Goal: Check status

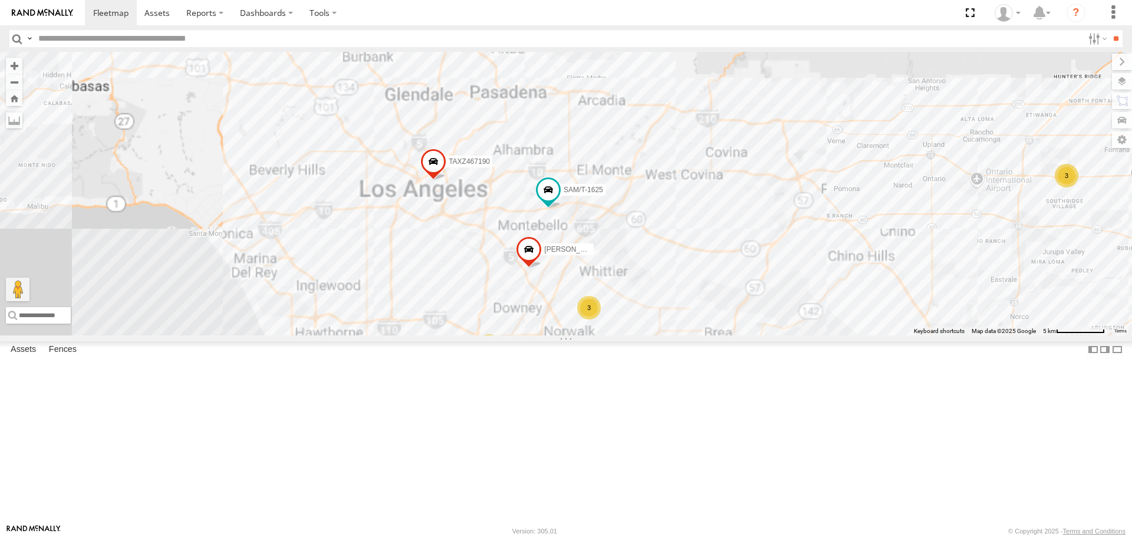
drag, startPoint x: 439, startPoint y: 418, endPoint x: 489, endPoint y: 338, distance: 94.1
click at [488, 335] on div "TAXZ467188 JUSTIN/T-1628 OSCAR/T-1668 TAXZ467190 SAM/T-1625 LARS/T-1623 TLXZ529…" at bounding box center [566, 193] width 1132 height 283
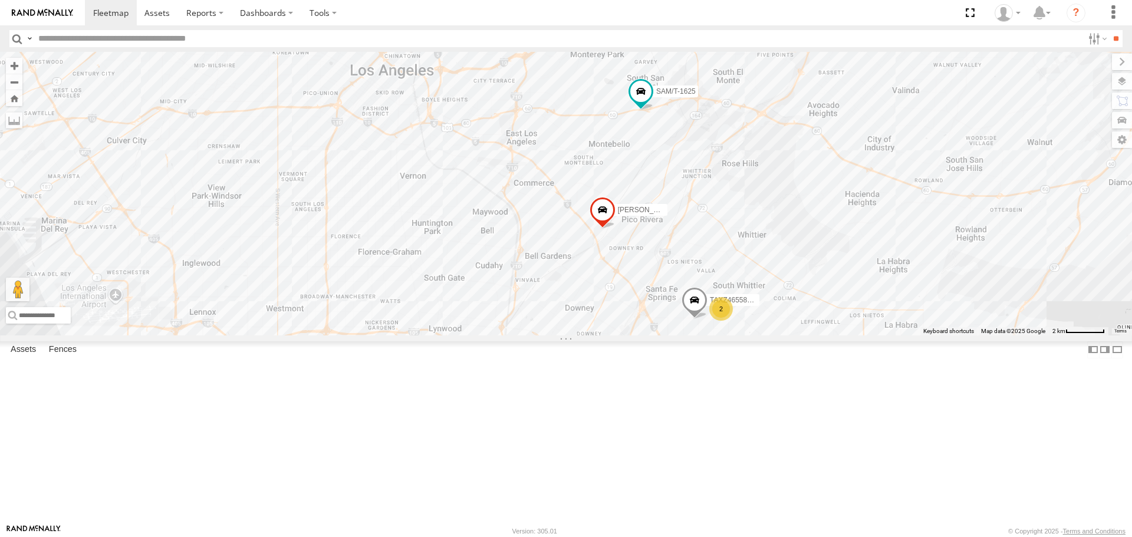
drag, startPoint x: 502, startPoint y: 321, endPoint x: 543, endPoint y: 174, distance: 153.1
click at [541, 177] on div "TAXZ467188 JUSTIN/T-1628 OSCAR/T-1668 TAXZ467190 SAM/T-1625 LARS/T-1623 TLXZ529…" at bounding box center [566, 193] width 1132 height 283
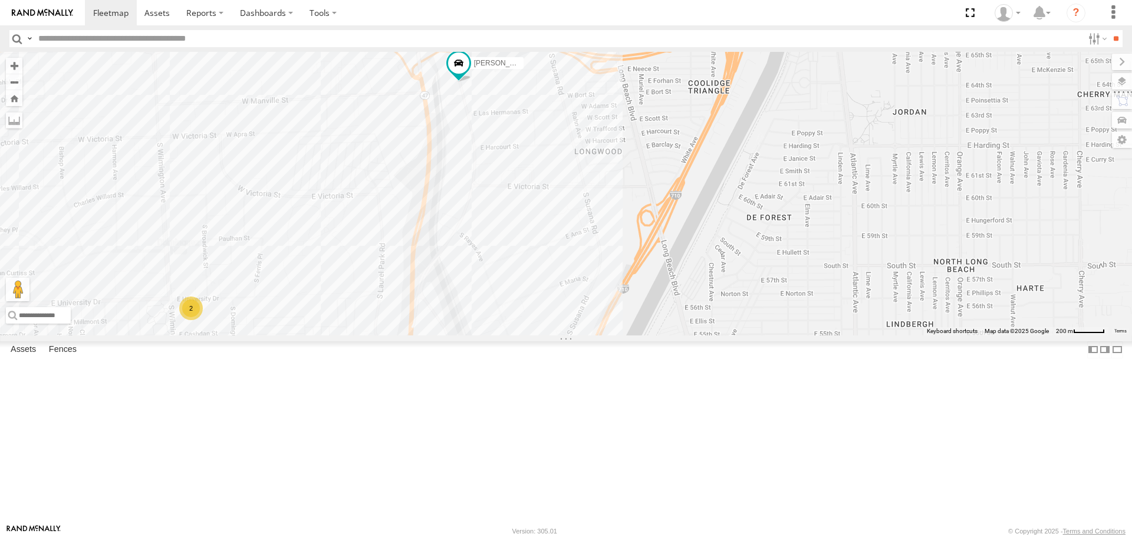
drag, startPoint x: 463, startPoint y: 372, endPoint x: 463, endPoint y: 315, distance: 57.2
click at [463, 317] on div "TAXZ467188 JUSTIN/T-1628 OSCAR/T-1668 TAXZ467190 SAM/T-1625 LARS/T-1623 TLXZ529…" at bounding box center [566, 193] width 1132 height 283
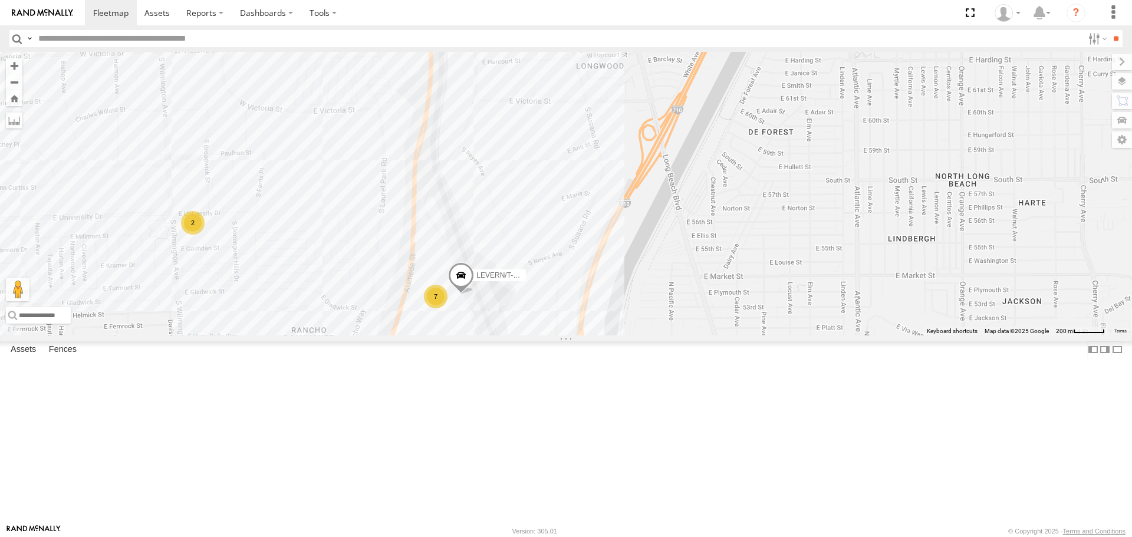
click at [476, 271] on div "TAXZ467188 JUSTIN/T-1628 OSCAR/T-1668 TAXZ467190 SAM/T-1625 LARS/T-1623 TLXZ529…" at bounding box center [566, 193] width 1132 height 283
click at [438, 304] on div "7" at bounding box center [436, 292] width 24 height 24
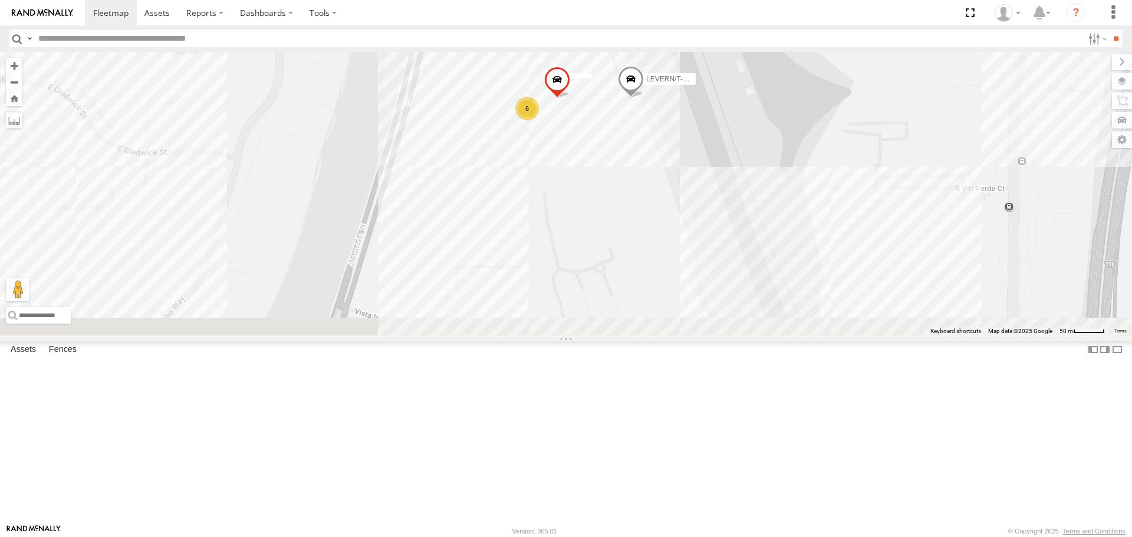
drag, startPoint x: 482, startPoint y: 416, endPoint x: 508, endPoint y: 250, distance: 167.8
click at [508, 250] on div "TAXZ467188 JUSTIN/T-1628 OSCAR/T-1668 TAXZ467190 SAM/T-1625 LARS/T-1623 TLXZ529…" at bounding box center [566, 193] width 1132 height 283
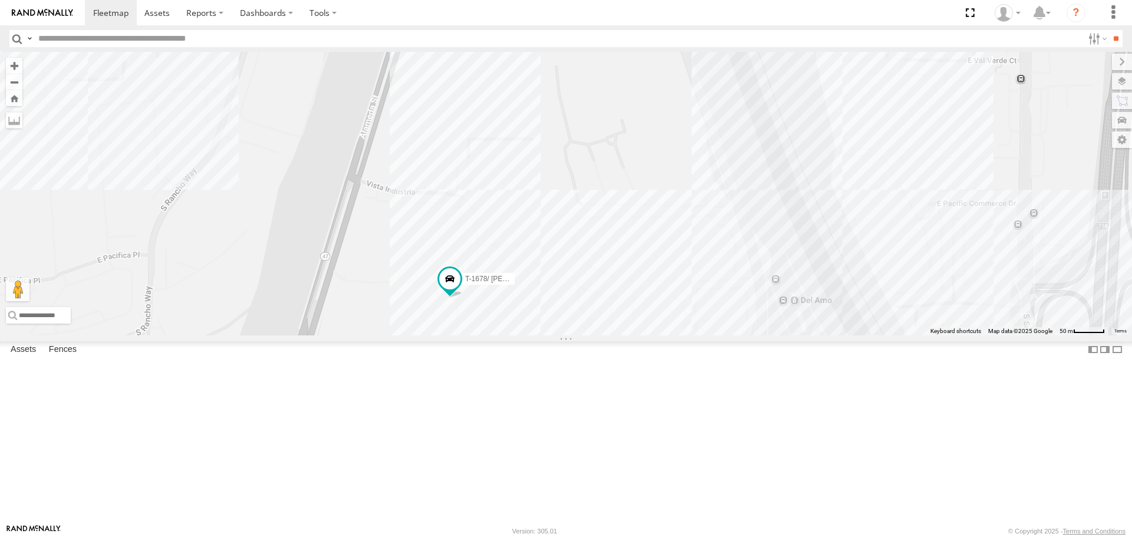
drag, startPoint x: 518, startPoint y: 336, endPoint x: 527, endPoint y: 265, distance: 71.2
click at [532, 221] on div "TAXZ467188 JUSTIN/T-1628 OSCAR/T-1668 TAXZ467190 SAM/T-1625 LARS/T-1623 TLXZ529…" at bounding box center [566, 193] width 1132 height 283
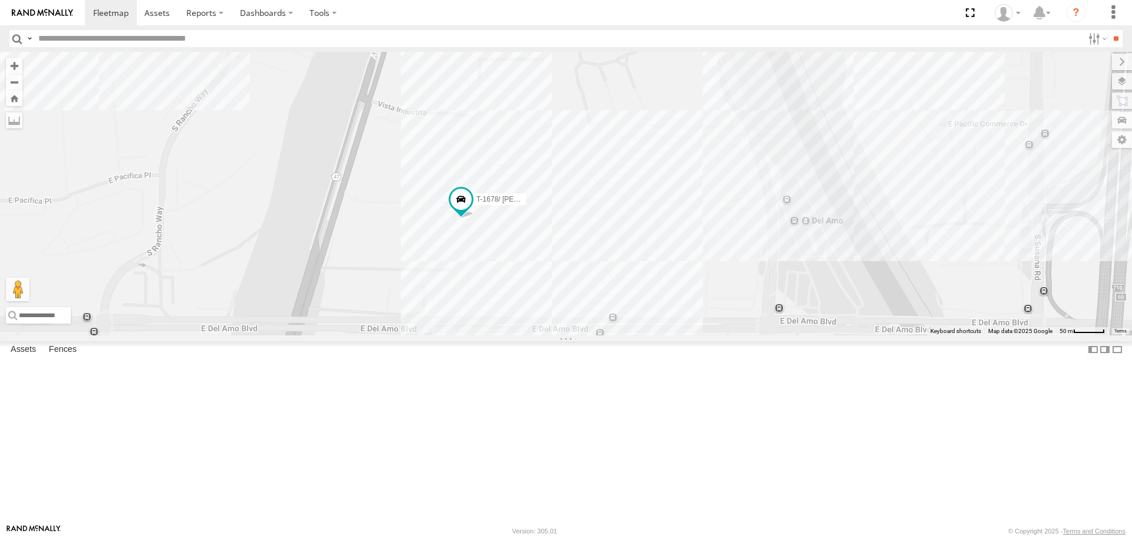
click at [520, 330] on div "TAXZ467188 JUSTIN/T-1628 OSCAR/T-1668 TAXZ467190 SAM/T-1625 LARS/T-1623 TLXZ529…" at bounding box center [566, 193] width 1132 height 283
click at [441, 328] on div "TAXZ467188 JUSTIN/T-1628 OSCAR/T-1668 TAXZ467190 SAM/T-1625 LARS/T-1623 TLXZ529…" at bounding box center [566, 193] width 1132 height 283
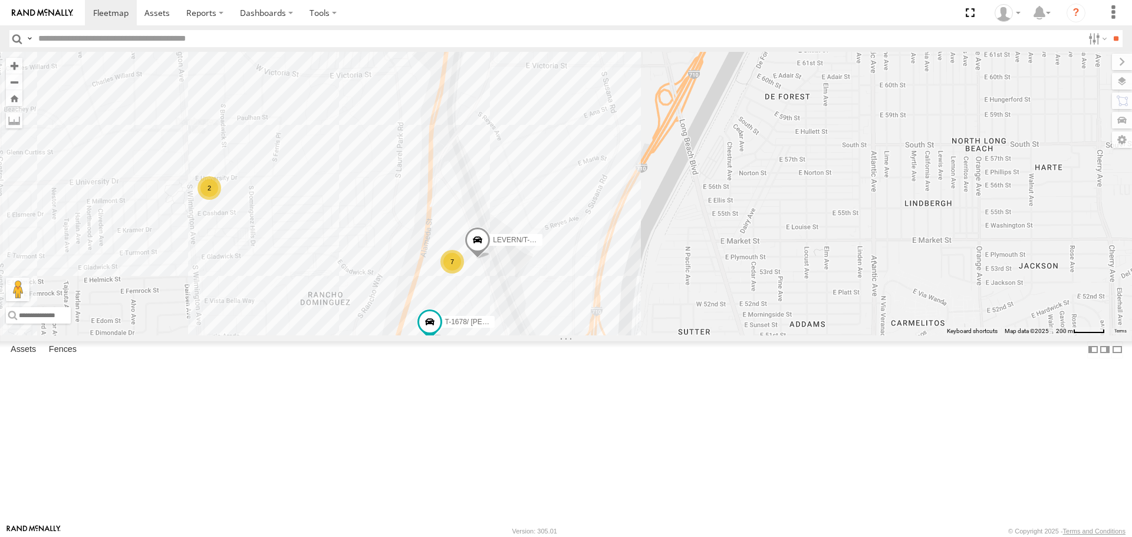
drag, startPoint x: 516, startPoint y: 357, endPoint x: 501, endPoint y: 395, distance: 41.1
click at [502, 335] on div "TAXZ467188 JUSTIN/T-1628 OSCAR/T-1668 TAXZ467190 SAM/T-1625 LARS/T-1623 TLXZ529…" at bounding box center [566, 193] width 1132 height 283
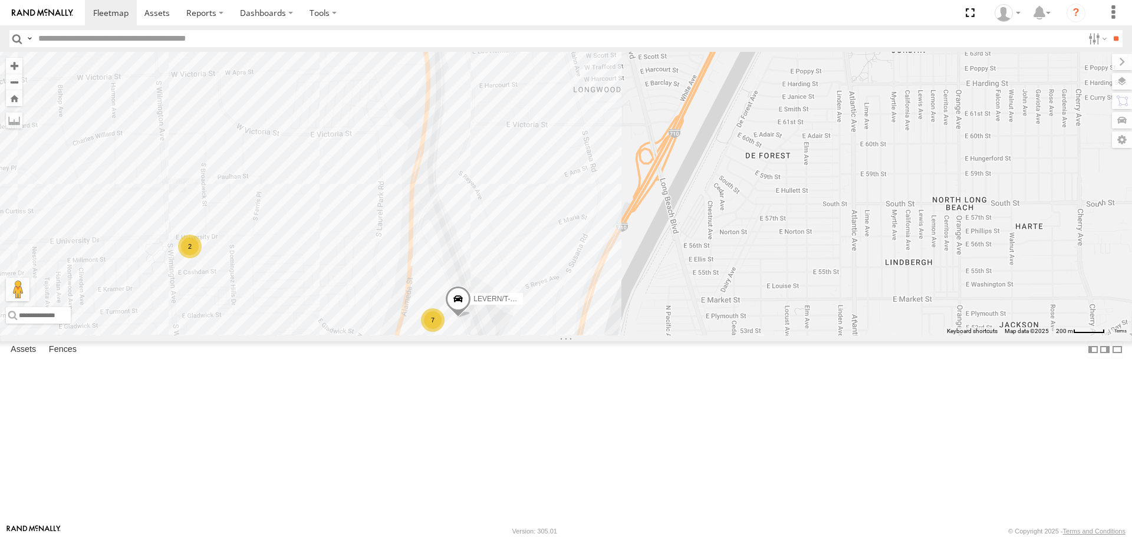
drag, startPoint x: 501, startPoint y: 262, endPoint x: 502, endPoint y: 391, distance: 128.6
click at [502, 335] on div "TAXZ467188 JUSTIN/T-1628 OSCAR/T-1668 TAXZ467190 SAM/T-1625 LARS/T-1623 TLXZ529…" at bounding box center [566, 193] width 1132 height 283
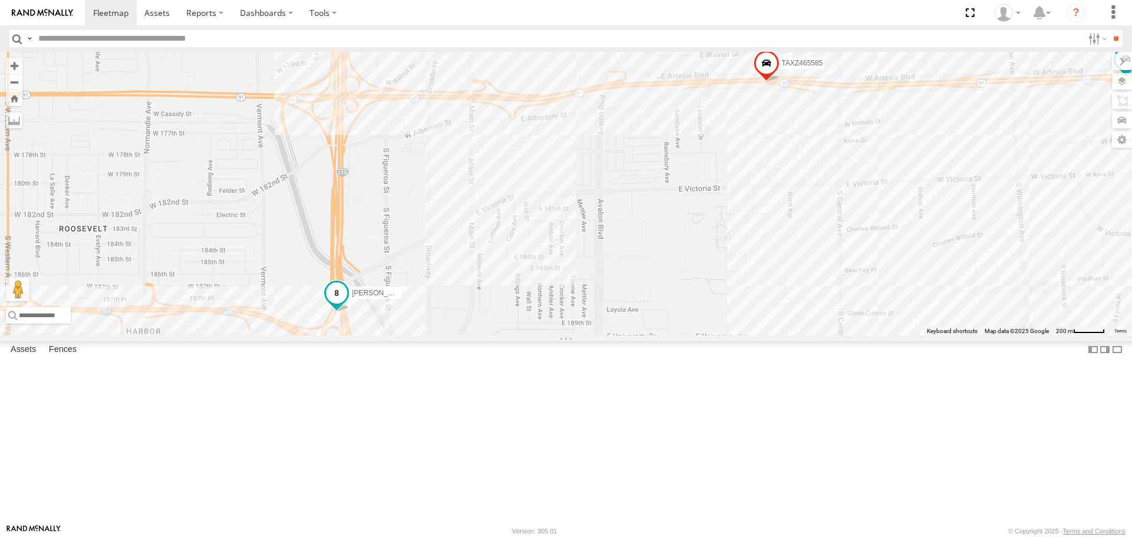
click at [344, 304] on span at bounding box center [336, 292] width 21 height 21
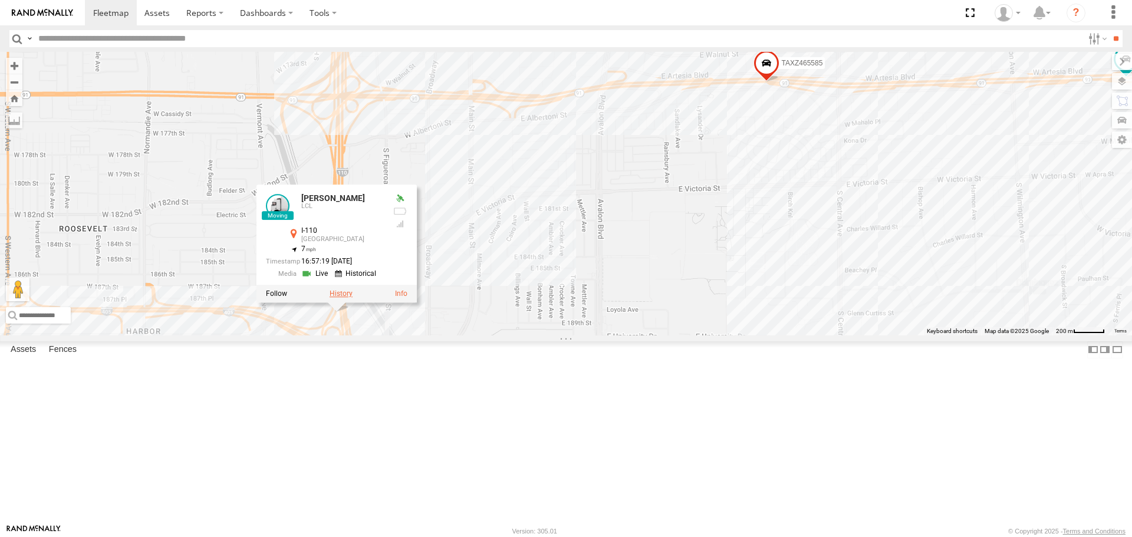
click at [335, 298] on label at bounding box center [341, 294] width 23 height 8
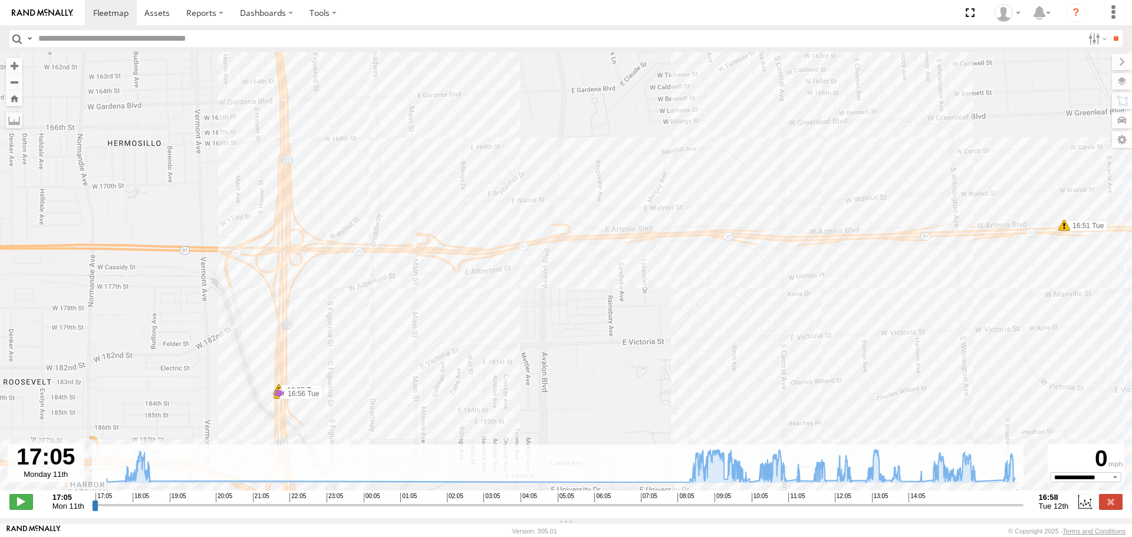
drag, startPoint x: 334, startPoint y: 396, endPoint x: 329, endPoint y: 268, distance: 128.7
click at [329, 268] on div "JOSE P 17:12 Mon 17:47 Mon 17:49 Mon 17:55 Mon 17:58 Mon 18:00 Mon 18:21 Mon 08…" at bounding box center [566, 277] width 1132 height 451
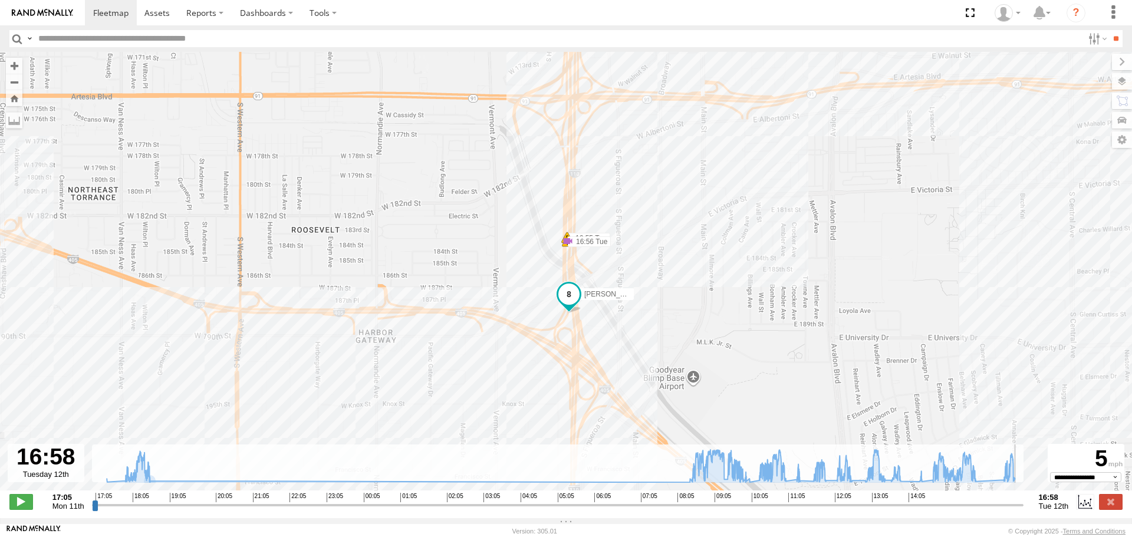
drag, startPoint x: 1018, startPoint y: 508, endPoint x: 1026, endPoint y: 471, distance: 37.5
type input "**********"
click at [1024, 499] on input "range" at bounding box center [558, 504] width 932 height 11
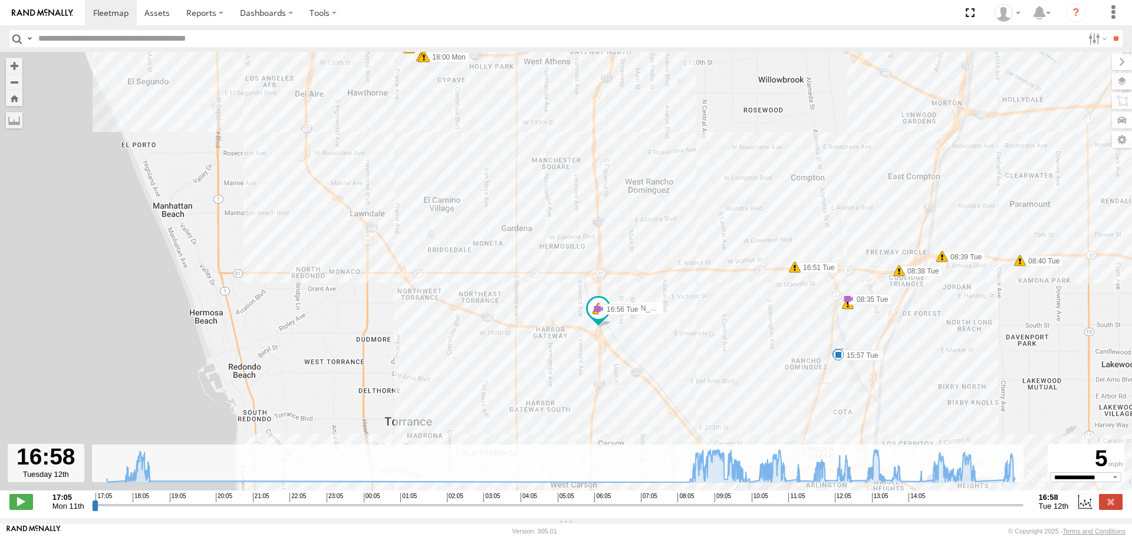
drag, startPoint x: 608, startPoint y: 273, endPoint x: 603, endPoint y: 238, distance: 35.7
click at [603, 238] on div "JOSE P 17:12 Mon 17:47 Mon 17:49 Mon 17:55 Mon 17:58 Mon 18:00 Mon 18:21 Mon 08…" at bounding box center [566, 277] width 1132 height 451
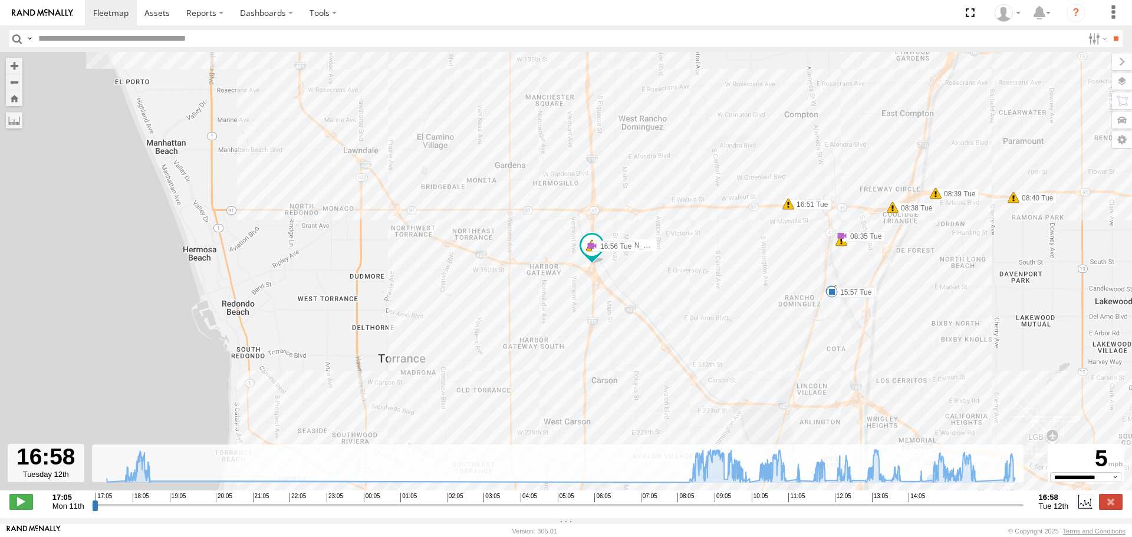
drag, startPoint x: 639, startPoint y: 320, endPoint x: 632, endPoint y: 269, distance: 51.7
click at [632, 269] on div "JOSE P 17:12 Mon 17:47 Mon 17:49 Mon 17:55 Mon 17:58 Mon 18:00 Mon 18:21 Mon 08…" at bounding box center [566, 277] width 1132 height 451
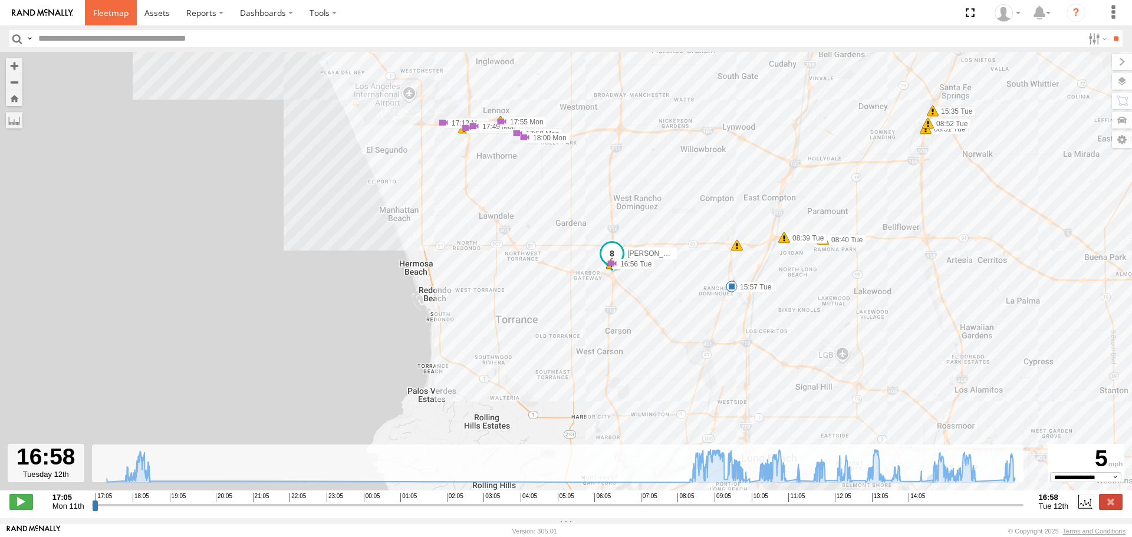
click at [98, 11] on span at bounding box center [110, 12] width 35 height 11
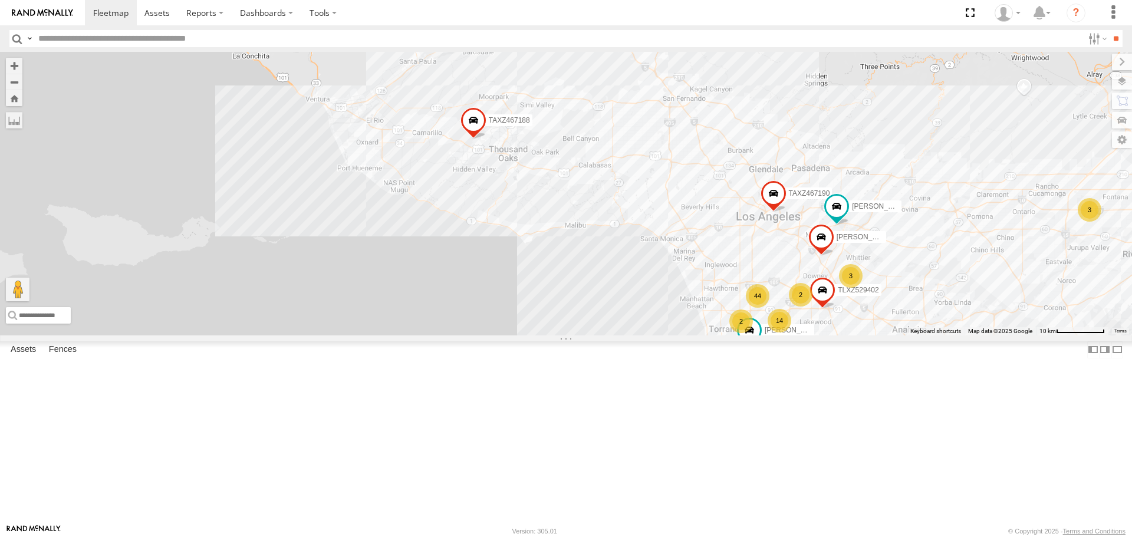
drag, startPoint x: 760, startPoint y: 380, endPoint x: 738, endPoint y: 285, distance: 97.3
click at [738, 285] on div "TAXZ467188 JUSTIN/T-1628 OSCAR/T-1668 TAXZ467190 SAM/T-1625 14 44 LARS/T-1623 3…" at bounding box center [566, 193] width 1132 height 283
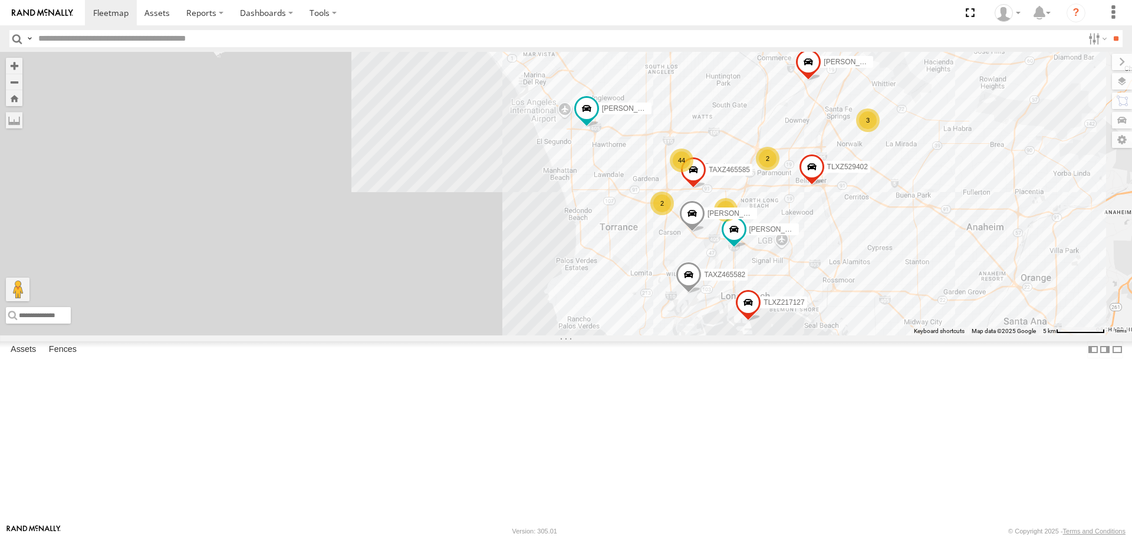
drag, startPoint x: 810, startPoint y: 307, endPoint x: 663, endPoint y: 173, distance: 198.3
click at [663, 173] on div "SAM/T-1625 LARS/T-1623 TAXZ467188 TLXZ217127 TLXZ529402 JOSE P TAXZ467190 FELIP…" at bounding box center [566, 193] width 1132 height 283
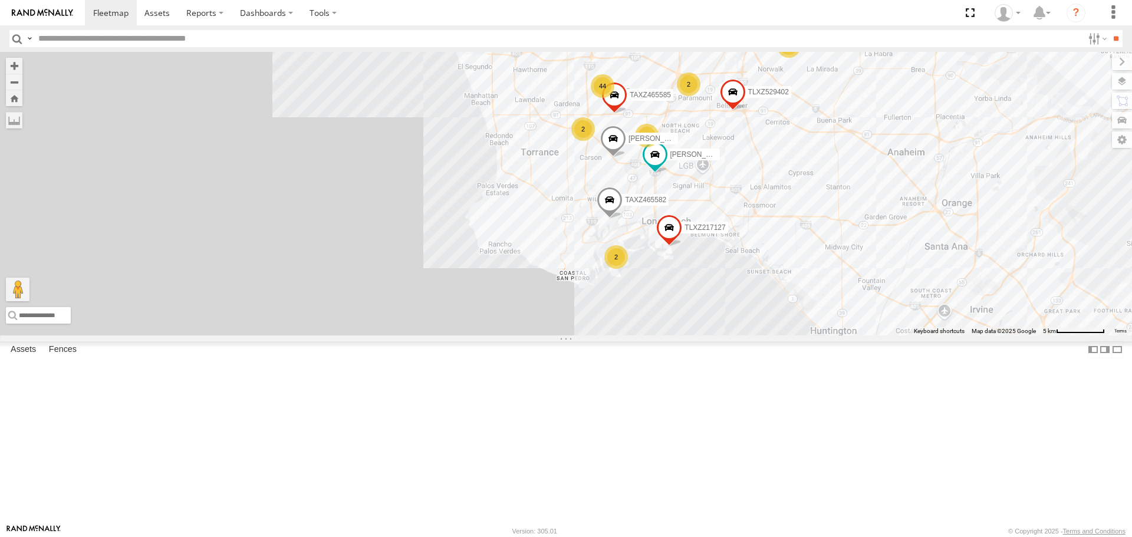
drag, startPoint x: 731, startPoint y: 244, endPoint x: 719, endPoint y: 223, distance: 23.8
click at [719, 223] on div "SAM/T-1625 LARS/T-1623 TAXZ467188 TLXZ217127 TLXZ529402 JOSE P TAXZ467190 FELIP…" at bounding box center [566, 193] width 1132 height 283
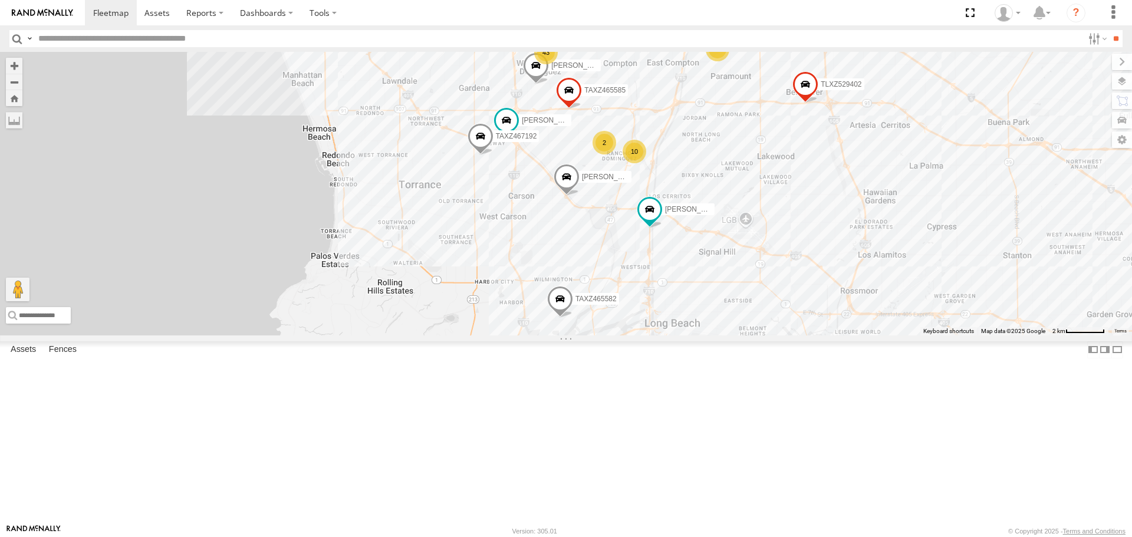
click at [635, 163] on div "10" at bounding box center [635, 152] width 24 height 24
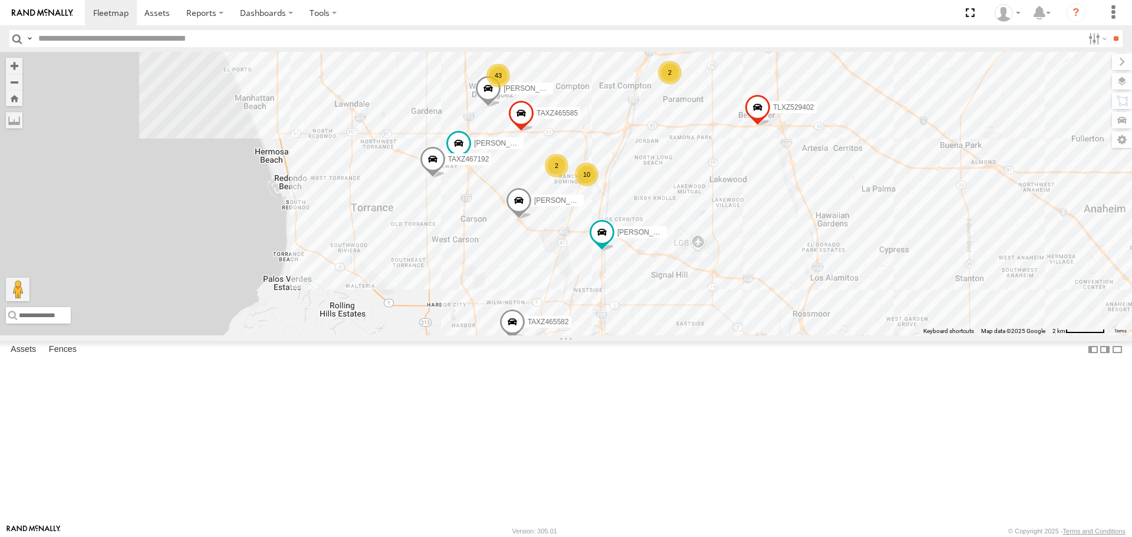
drag, startPoint x: 776, startPoint y: 179, endPoint x: 688, endPoint y: 271, distance: 127.2
click at [681, 301] on div "SAM/T-1625 LARS/T-1623 TAXZ467188 TLXZ217127 TLXZ529402 JOSE P TAXZ467190 FELIP…" at bounding box center [566, 193] width 1132 height 283
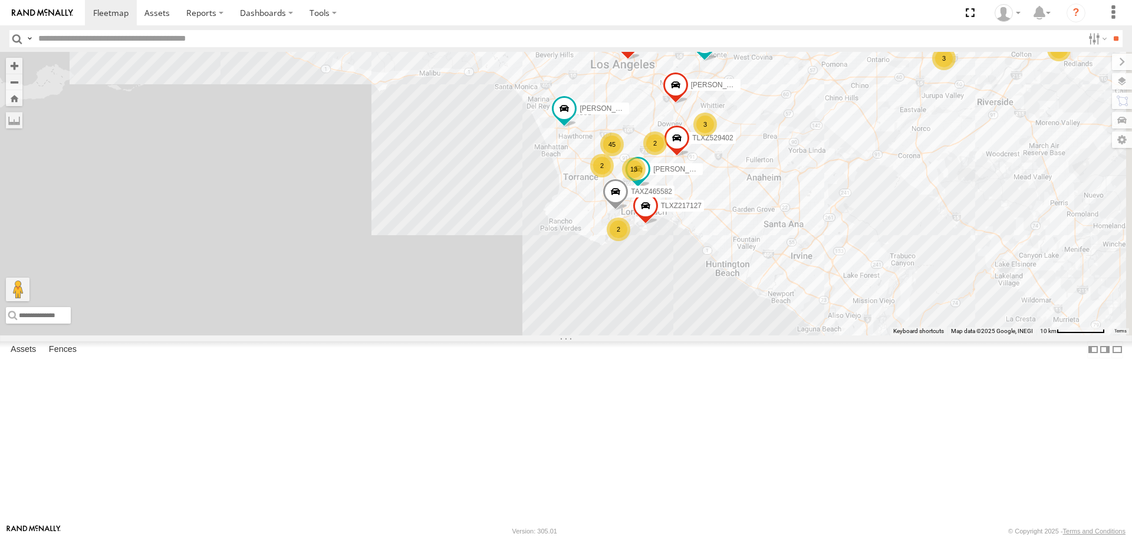
drag, startPoint x: 767, startPoint y: 202, endPoint x: 662, endPoint y: 217, distance: 105.5
click at [662, 217] on div "SAM/T-1625 LARS/T-1623 TAXZ467188 TLXZ217127 TLXZ529402 JOSE P TAXZ467190 FELIP…" at bounding box center [566, 193] width 1132 height 283
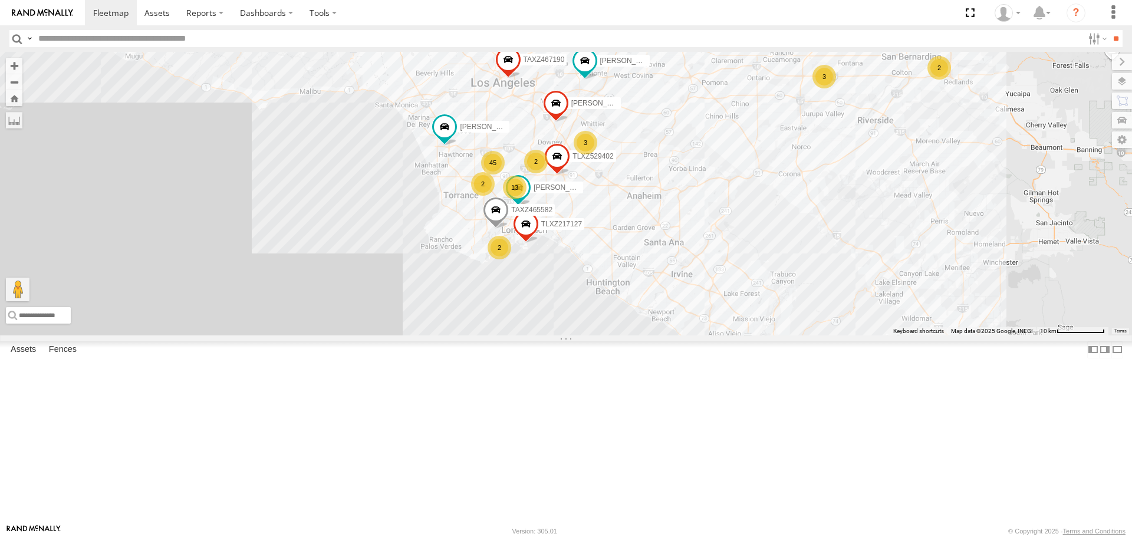
click at [820, 88] on div "3" at bounding box center [825, 77] width 24 height 24
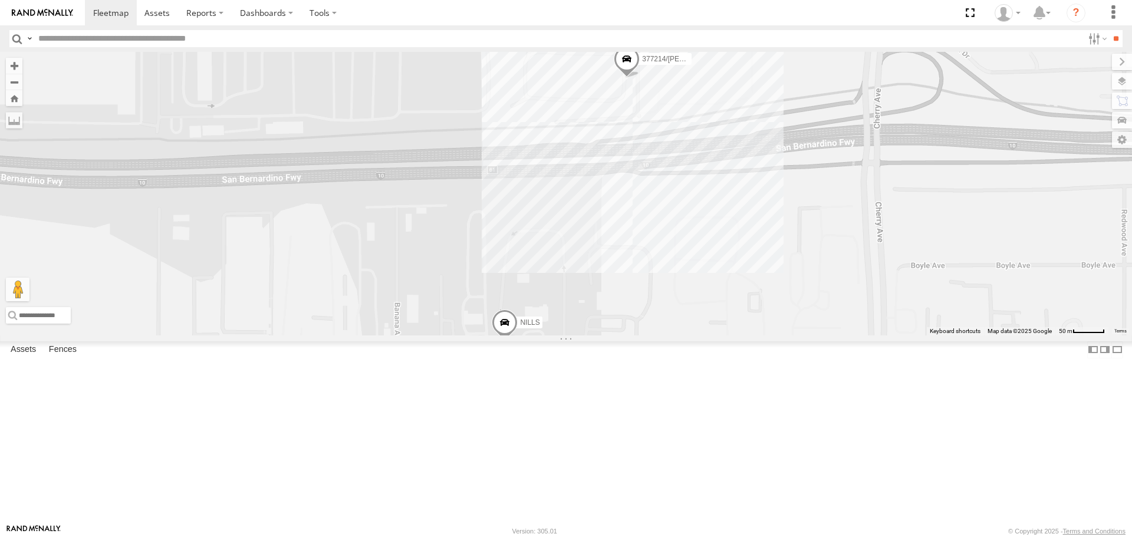
click at [507, 341] on span at bounding box center [505, 326] width 26 height 32
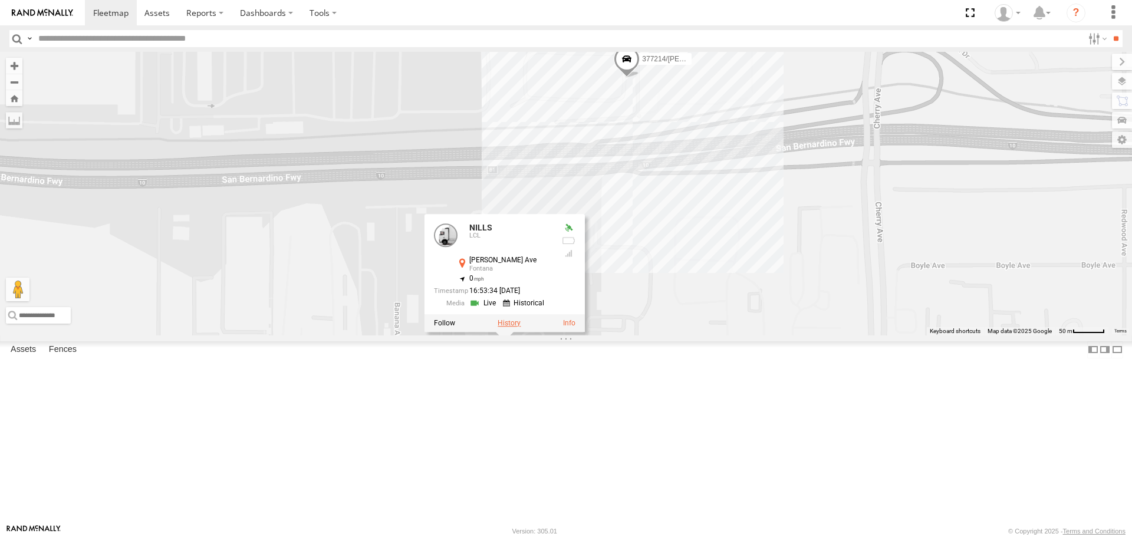
click at [508, 328] on label at bounding box center [509, 324] width 23 height 8
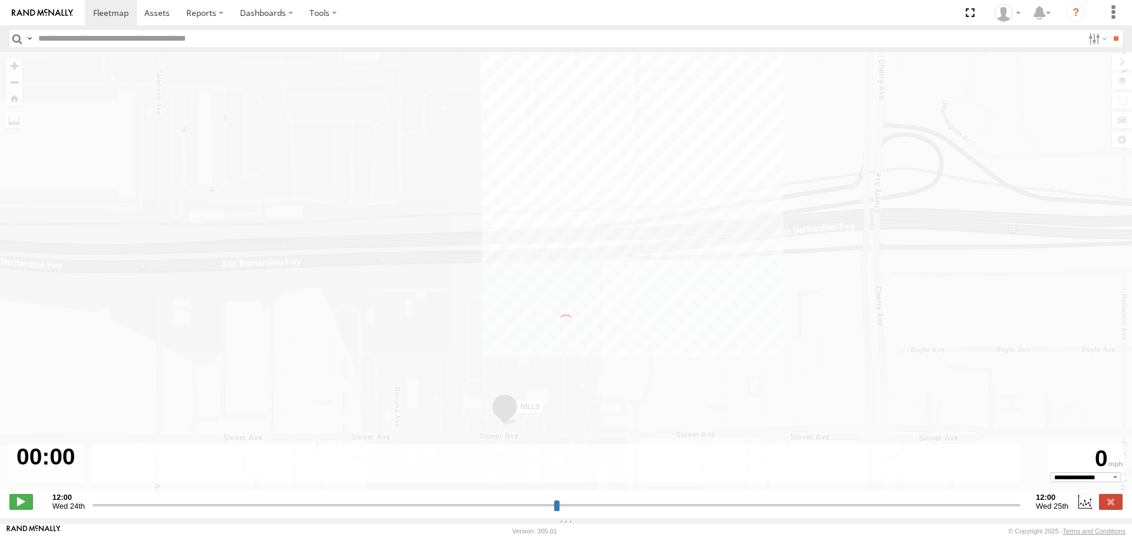
type input "**********"
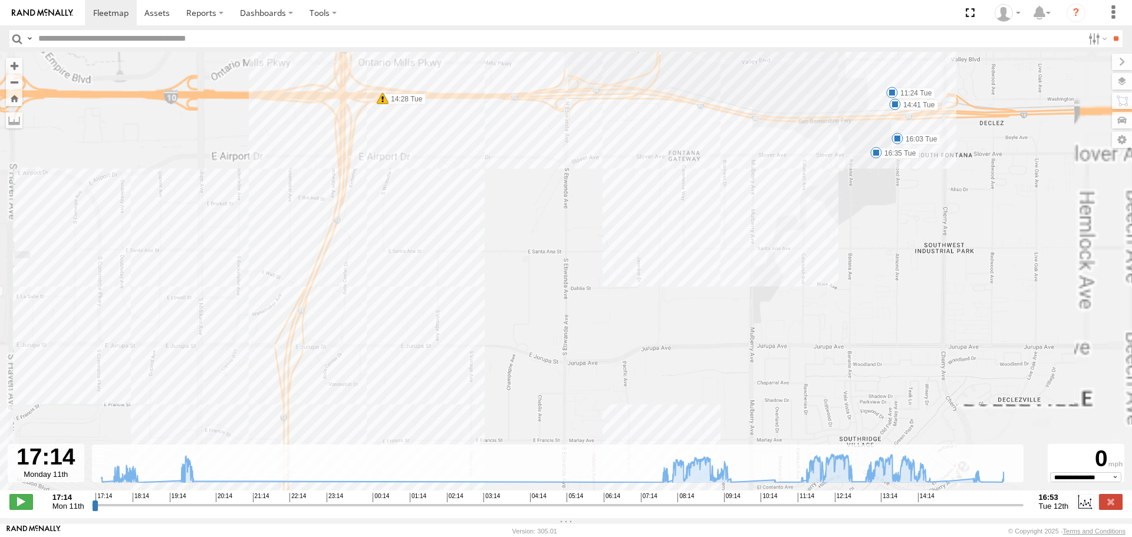
drag, startPoint x: 999, startPoint y: 144, endPoint x: 745, endPoint y: 297, distance: 296.5
click at [745, 297] on div "NILLS 17:14 Mon 17:15 Mon 17:15 Mon 18:06 Mon 18:09 Mon 18:12 Mon 19:18 Mon 19:…" at bounding box center [566, 277] width 1132 height 451
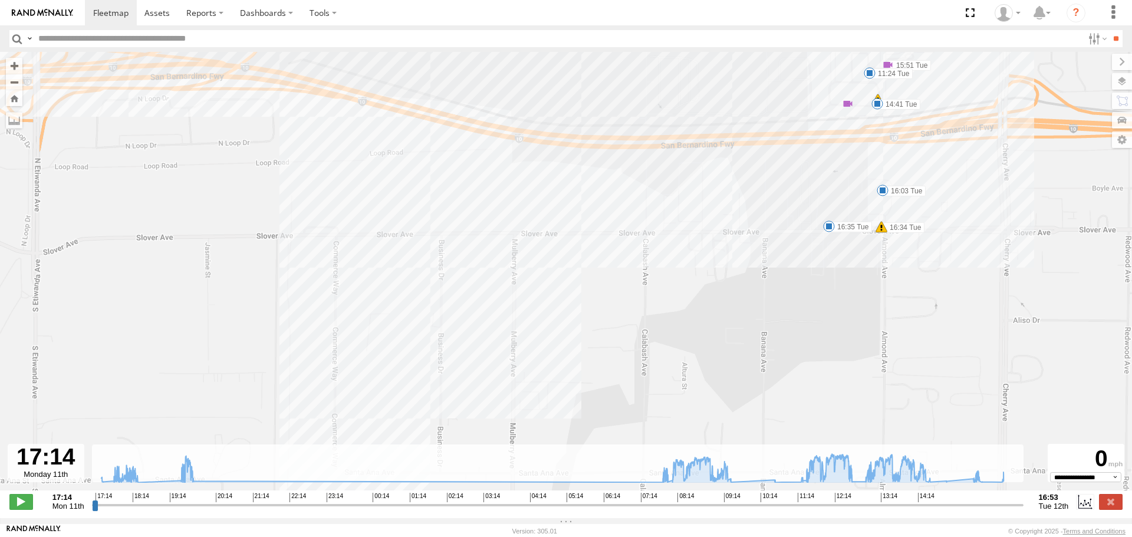
drag, startPoint x: 767, startPoint y: 195, endPoint x: 695, endPoint y: 228, distance: 78.6
click at [695, 228] on div "NILLS 17:14 Mon 17:15 Mon 17:15 Mon 18:06 Mon 18:09 Mon 18:12 Mon 19:18 Mon 19:…" at bounding box center [566, 277] width 1132 height 451
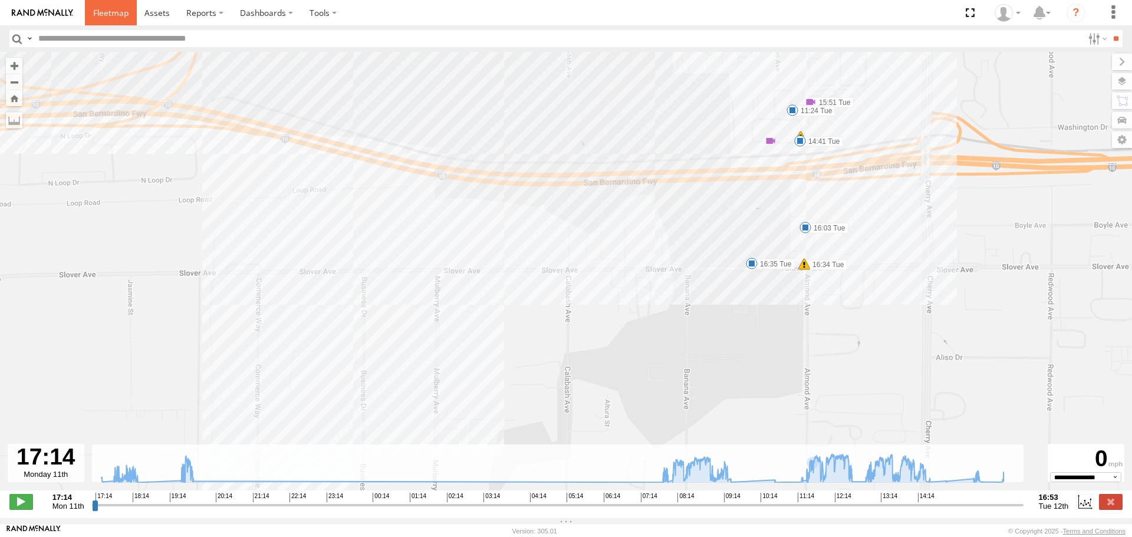
click at [90, 15] on link at bounding box center [111, 12] width 52 height 25
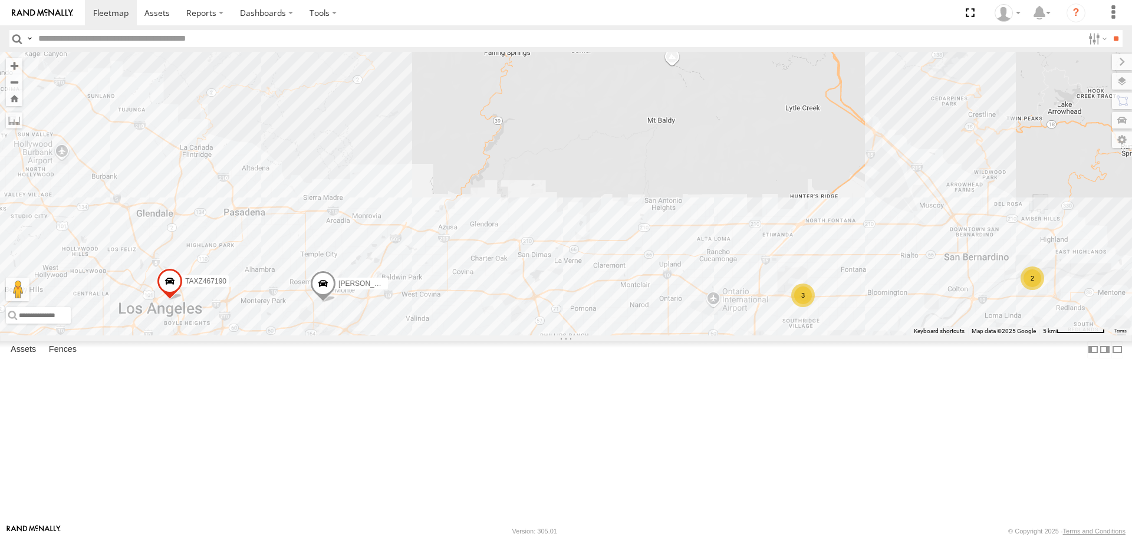
drag, startPoint x: 629, startPoint y: 360, endPoint x: 597, endPoint y: 320, distance: 50.8
click at [597, 320] on div "SAM/T-1625 TAXZ467188 JUSTIN/T-1628 OSCAR/T-1668 JOSE P TAXZ467190 LARS/T-1623 …" at bounding box center [566, 193] width 1132 height 283
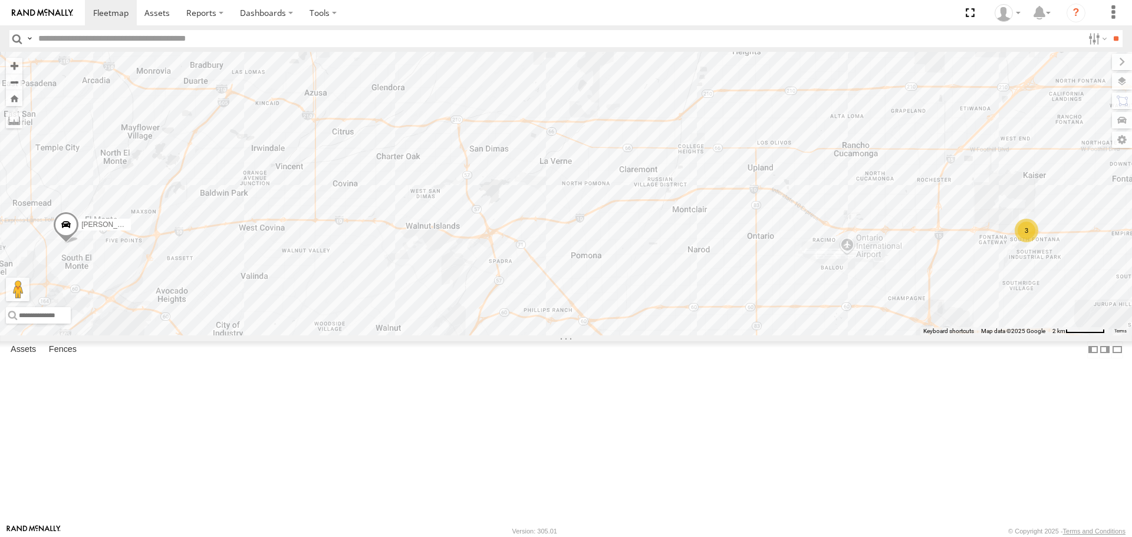
drag, startPoint x: 688, startPoint y: 345, endPoint x: 775, endPoint y: 314, distance: 93.1
click at [775, 314] on div "SAM/T-1625 TAXZ467188 JUSTIN/T-1628 OSCAR/T-1668 JOSE P TAXZ467190 LARS/T-1623 3" at bounding box center [566, 193] width 1132 height 283
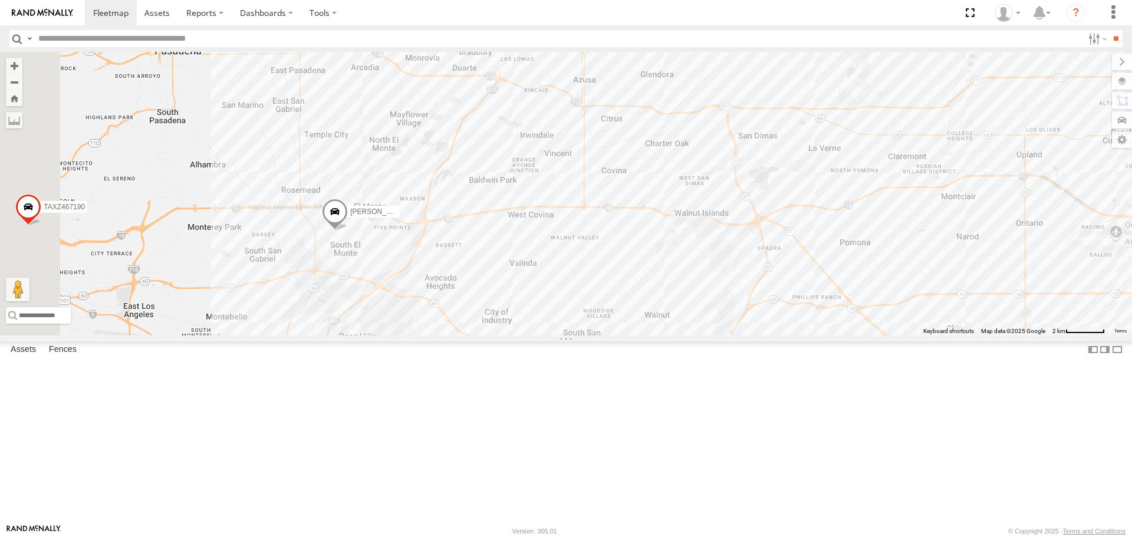
drag, startPoint x: 645, startPoint y: 346, endPoint x: 908, endPoint y: 328, distance: 263.6
click at [908, 328] on div "SAM/T-1625 TAXZ467188 JUSTIN/T-1628 OSCAR/T-1668 JOSE P TAXZ467190 LARS/T-1623 3" at bounding box center [566, 193] width 1132 height 283
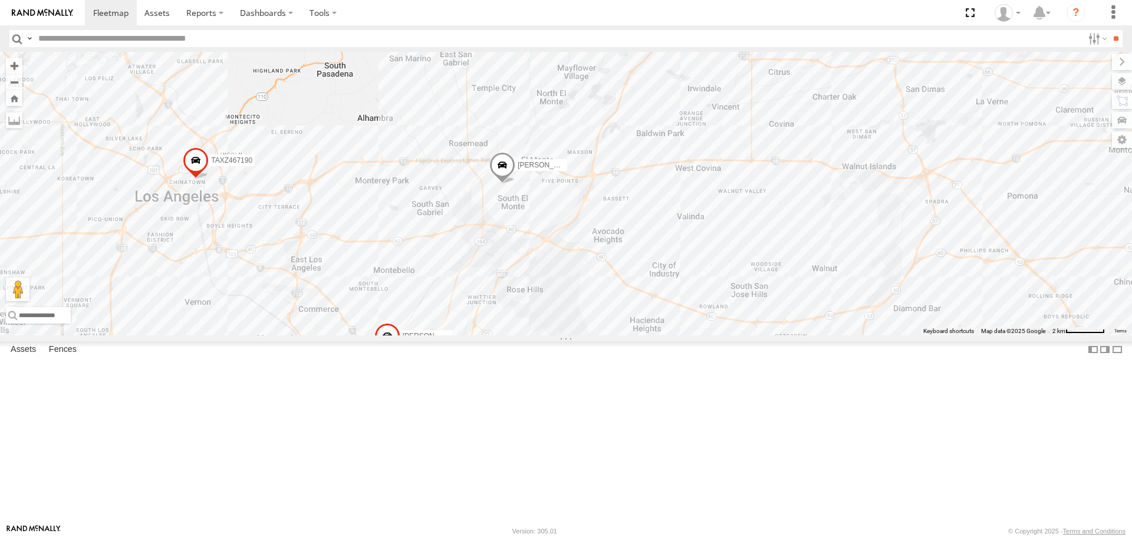
drag, startPoint x: 545, startPoint y: 379, endPoint x: 672, endPoint y: 225, distance: 199.8
click at [672, 225] on div "SAM/T-1625 TAXZ467188 JUSTIN/T-1628 OSCAR/T-1668 JOSE P TAXZ467190 LARS/T-1623 3" at bounding box center [566, 193] width 1132 height 283
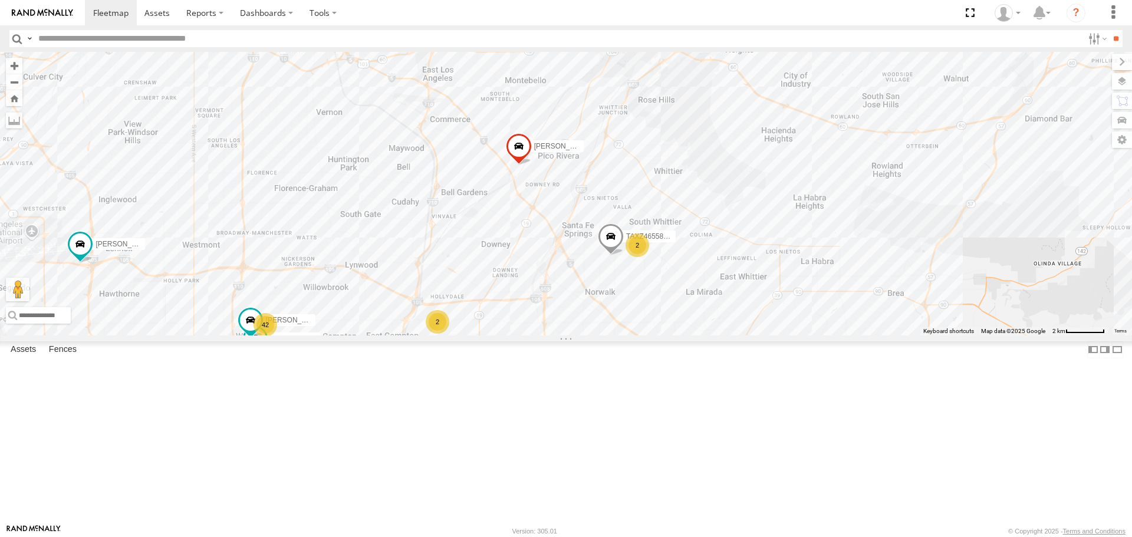
drag, startPoint x: 608, startPoint y: 286, endPoint x: 620, endPoint y: 257, distance: 31.8
click at [620, 257] on div "SAM/T-1625 TAXZ467188 JUSTIN/T-1628 OSCAR/T-1668 JOSE P TAXZ467190 LARS/T-1623 …" at bounding box center [566, 193] width 1132 height 283
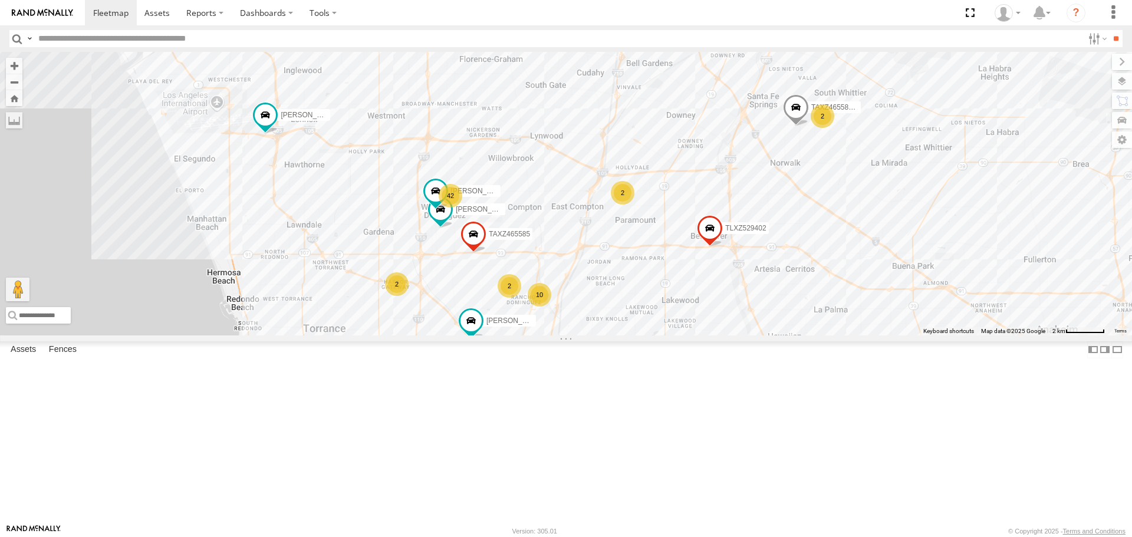
drag, startPoint x: 441, startPoint y: 341, endPoint x: 613, endPoint y: 248, distance: 195.0
click at [613, 248] on div "SAM/T-1625 TAXZ467188 JUSTIN/T-1628 OSCAR/T-1668 JOSE P TAXZ467190 LARS/T-1623 …" at bounding box center [566, 193] width 1132 height 283
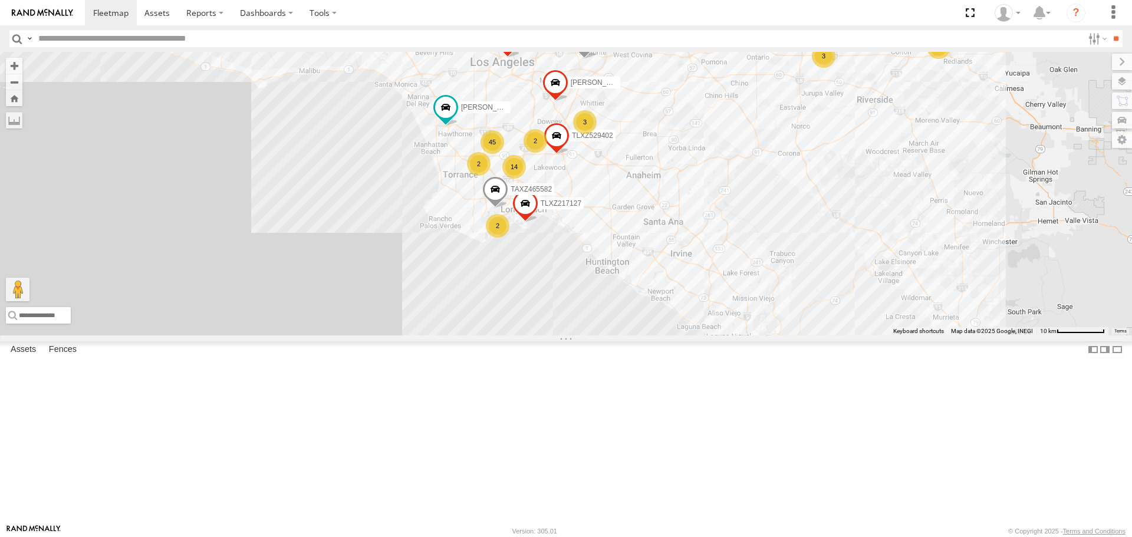
drag, startPoint x: 702, startPoint y: 202, endPoint x: 649, endPoint y: 223, distance: 57.2
click at [649, 223] on div "SAM/T-1625 TAXZ467188 JUSTIN/T-1628 OSCAR/T-1668 JOSE P TAXZ467190 LARS/T-1623 …" at bounding box center [566, 193] width 1132 height 283
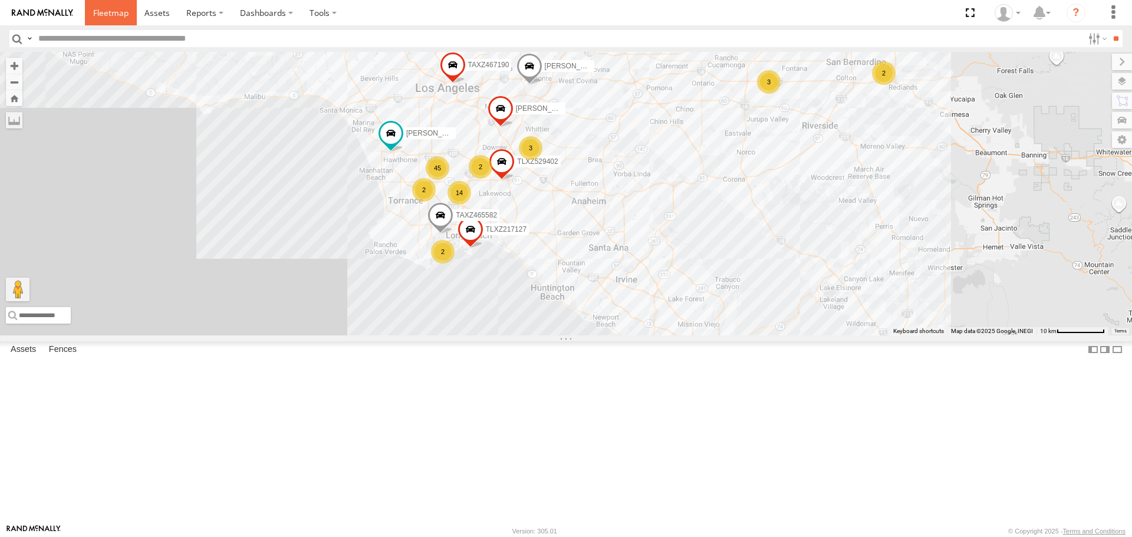
click at [101, 5] on link at bounding box center [111, 12] width 52 height 25
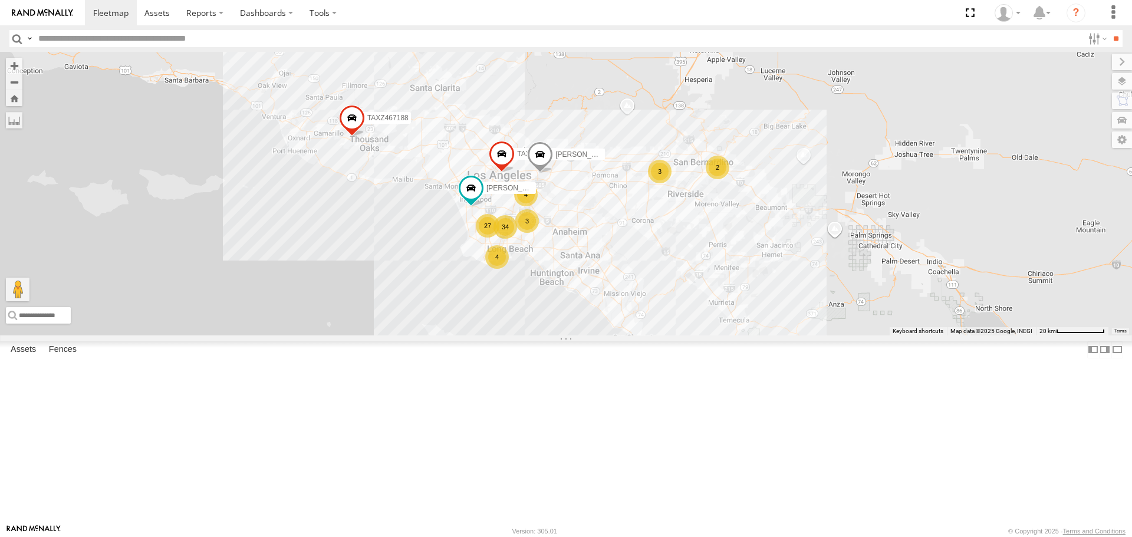
drag, startPoint x: 492, startPoint y: 348, endPoint x: 454, endPoint y: 205, distance: 147.8
click at [454, 205] on div "34 4 2 [PERSON_NAME]/T-1625 4 TAXZ467188 3 [PERSON_NAME]/T-1628 27 3 OSCAR/T-16…" at bounding box center [566, 193] width 1132 height 283
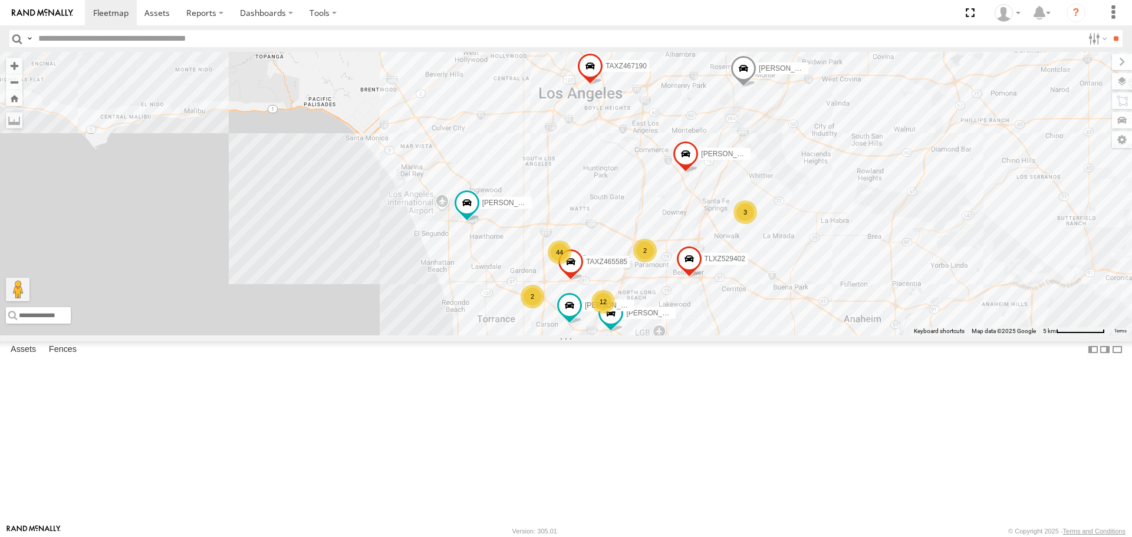
drag, startPoint x: 570, startPoint y: 304, endPoint x: 601, endPoint y: 266, distance: 49.0
click at [601, 266] on div "[PERSON_NAME]/T-1625 TAXZ467188 [PERSON_NAME]/T-1628 OSCAR/T-1668 [PERSON_NAME]…" at bounding box center [566, 193] width 1132 height 283
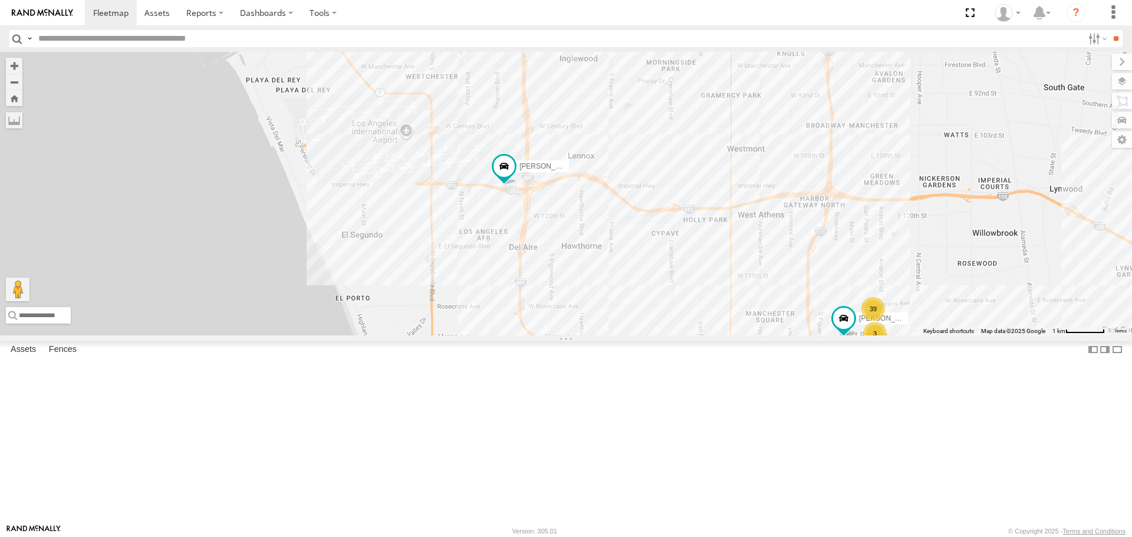
click at [459, 305] on div "[PERSON_NAME]/T-1625 TAXZ467188 [PERSON_NAME]/T-1628 OSCAR/T-1668 [PERSON_NAME]…" at bounding box center [566, 193] width 1132 height 283
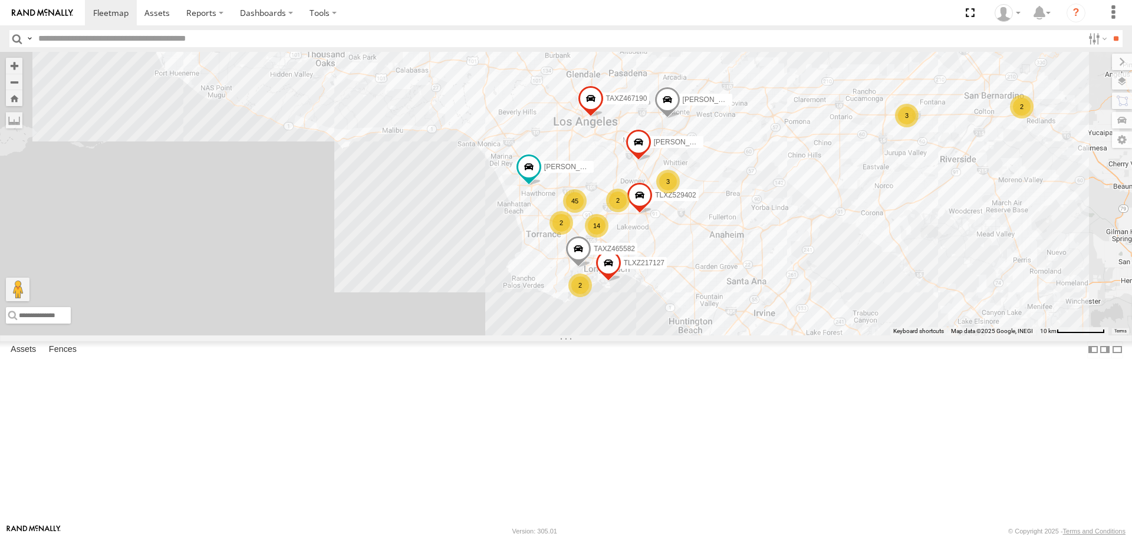
drag, startPoint x: 831, startPoint y: 254, endPoint x: 741, endPoint y: 248, distance: 90.4
click at [741, 248] on div "[PERSON_NAME]/T-1625 TAXZ467188 [PERSON_NAME]/T-1628 OSCAR/T-1668 [PERSON_NAME]…" at bounding box center [566, 193] width 1132 height 283
